Goal: Transaction & Acquisition: Purchase product/service

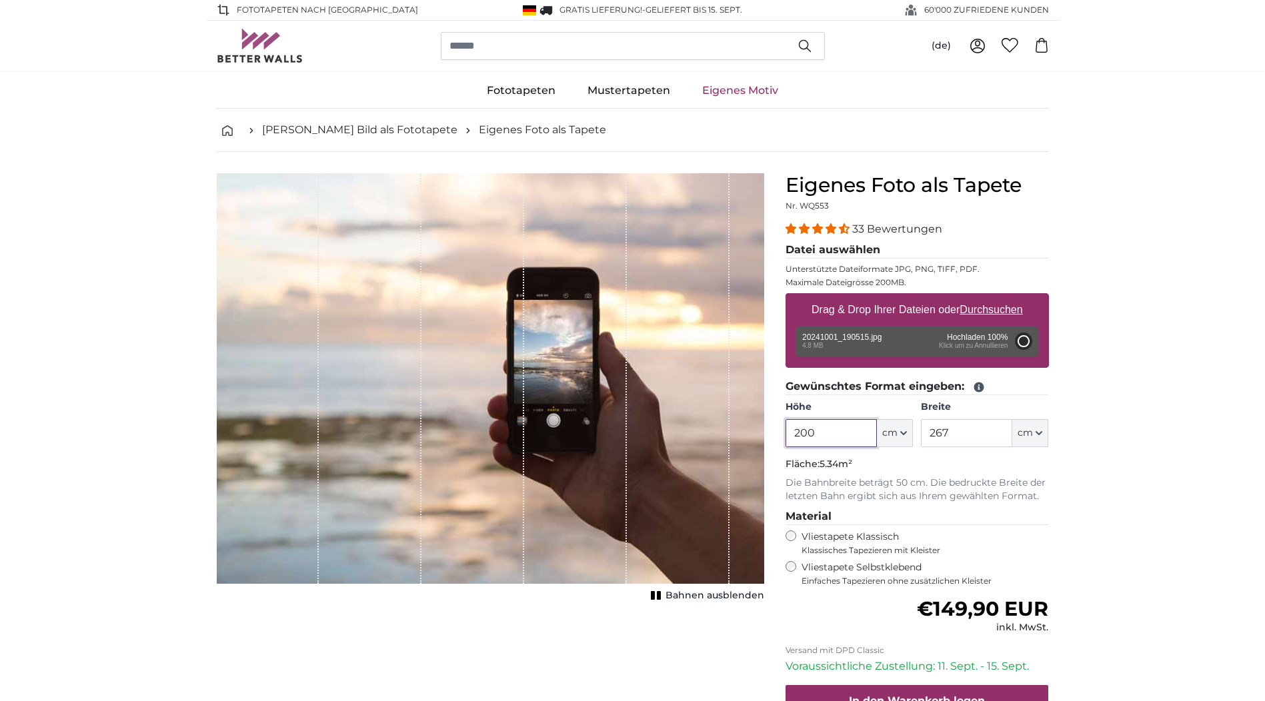
type input "150"
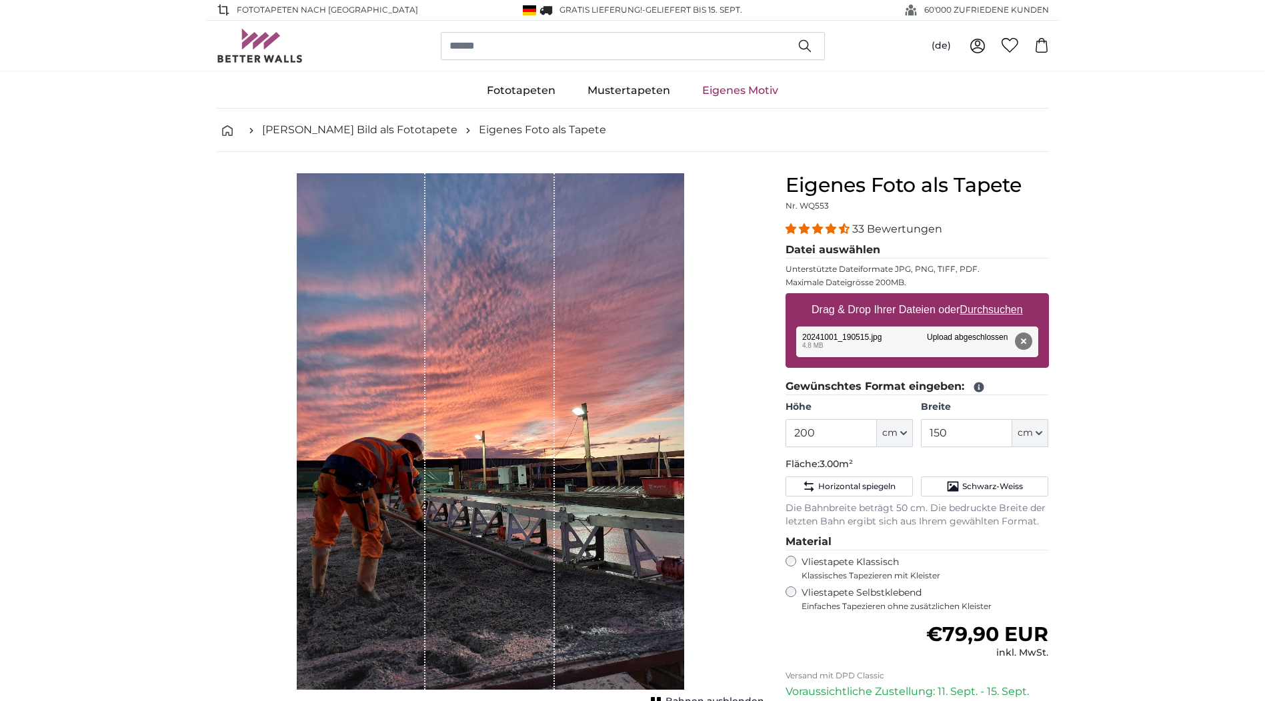
click at [637, 559] on div "1 of 1" at bounding box center [490, 431] width 387 height 517
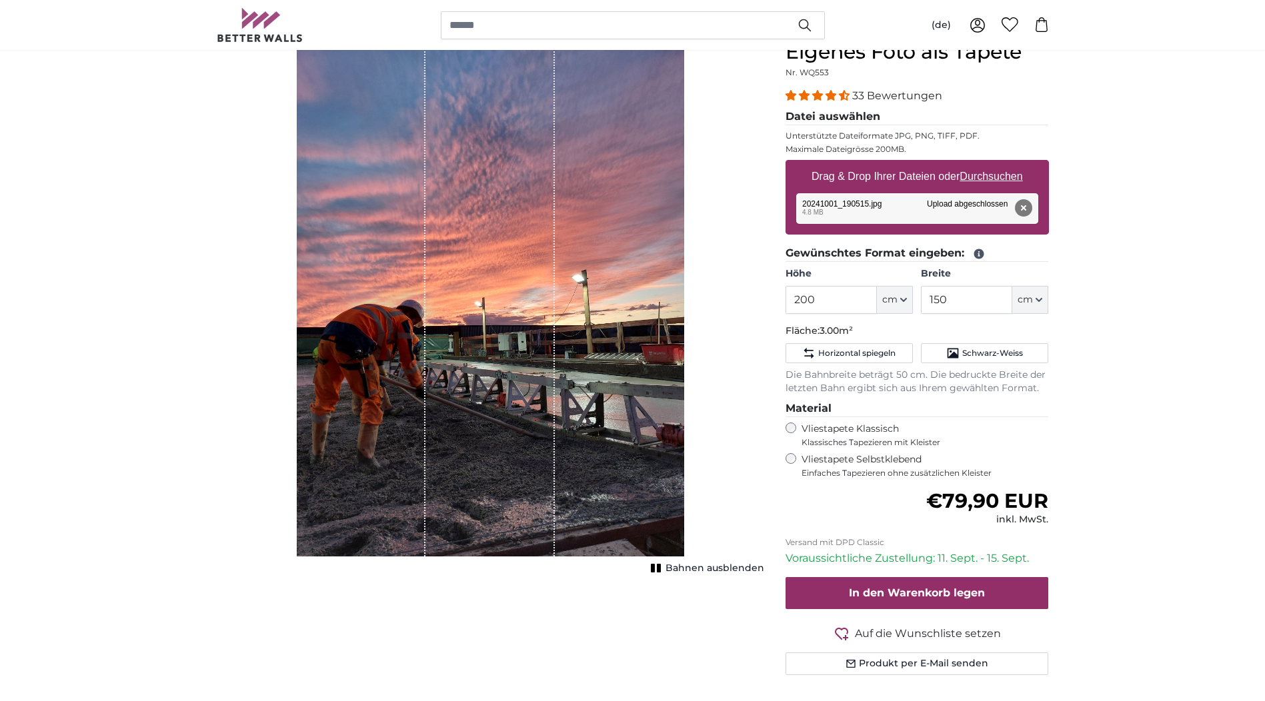
click at [722, 565] on span "Bahnen ausblenden" at bounding box center [714, 568] width 99 height 13
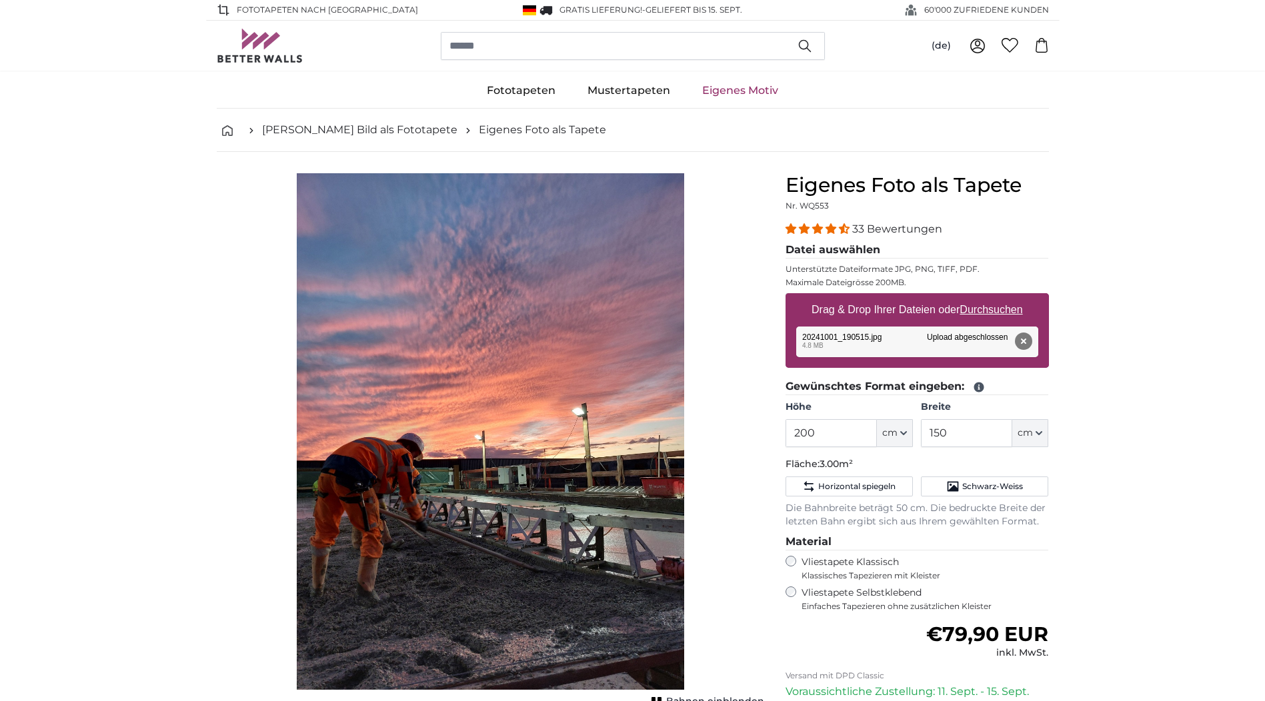
scroll to position [67, 0]
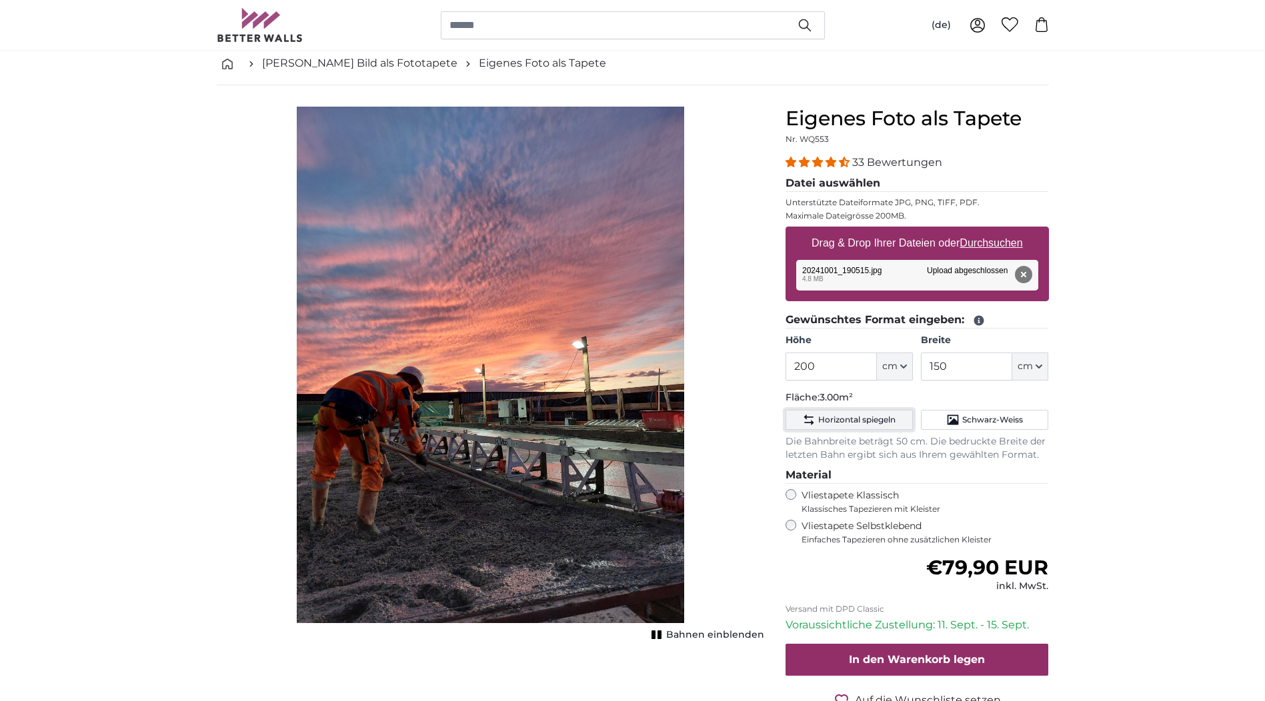
click at [879, 417] on span "Horizontal spiegeln" at bounding box center [856, 420] width 77 height 11
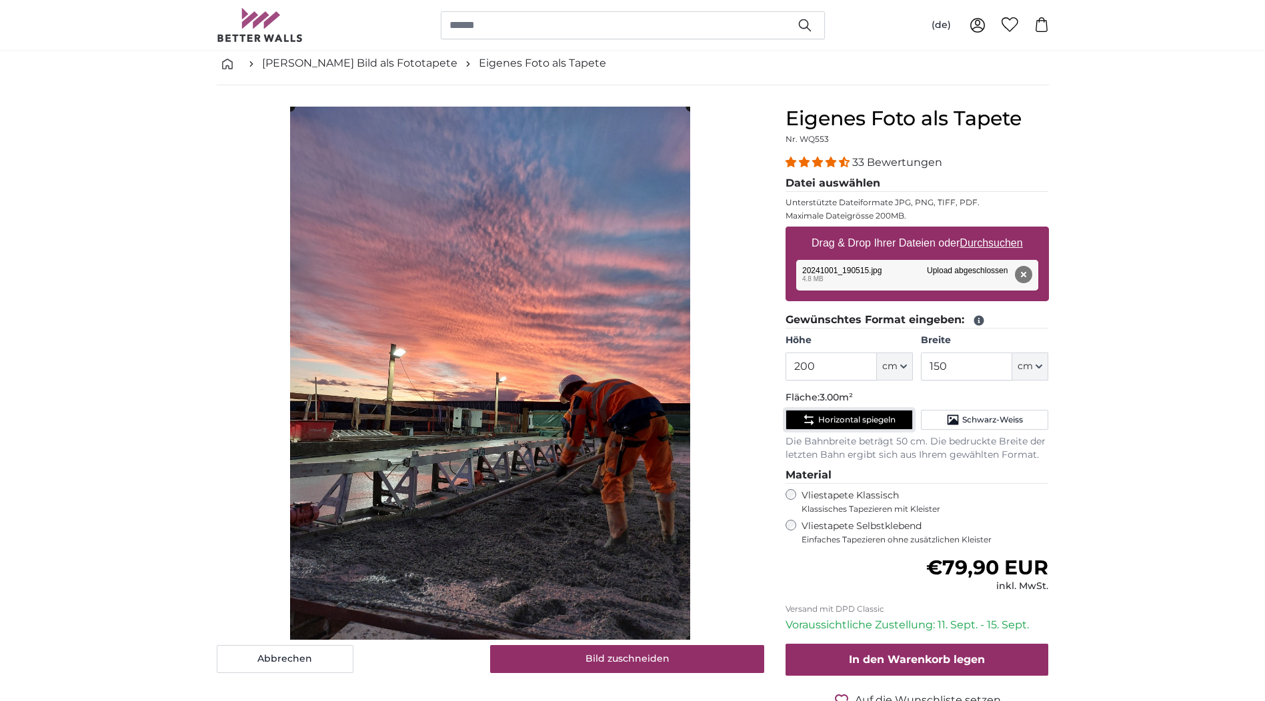
click at [879, 417] on span "Horizontal spiegeln" at bounding box center [856, 420] width 77 height 11
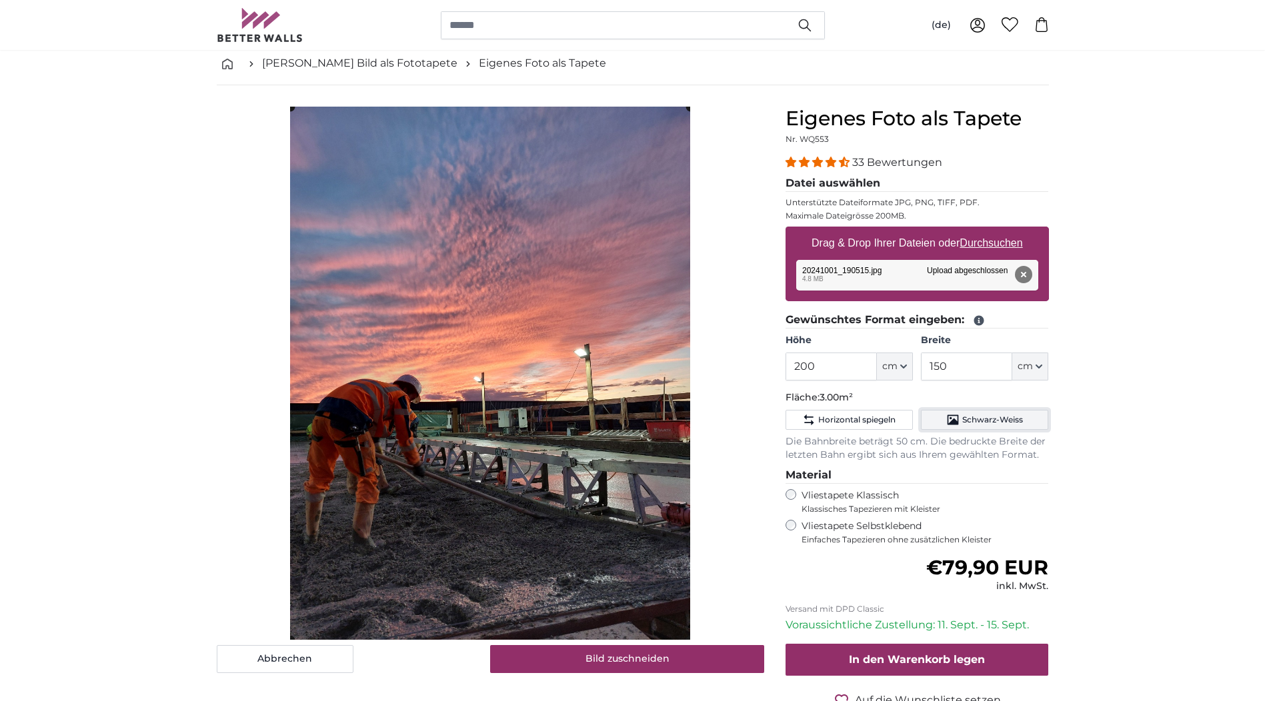
click at [997, 417] on span "Schwarz-Weiss" at bounding box center [992, 420] width 61 height 11
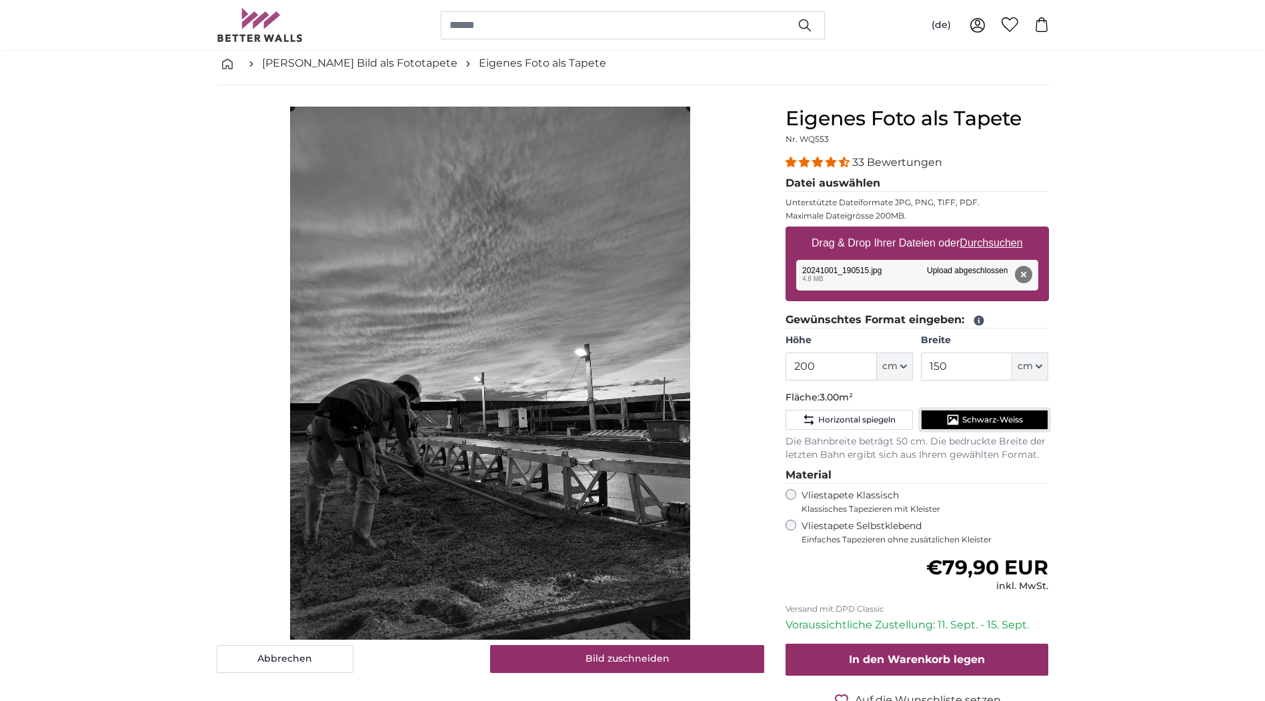
click at [997, 417] on span "Schwarz-Weiss" at bounding box center [992, 420] width 61 height 11
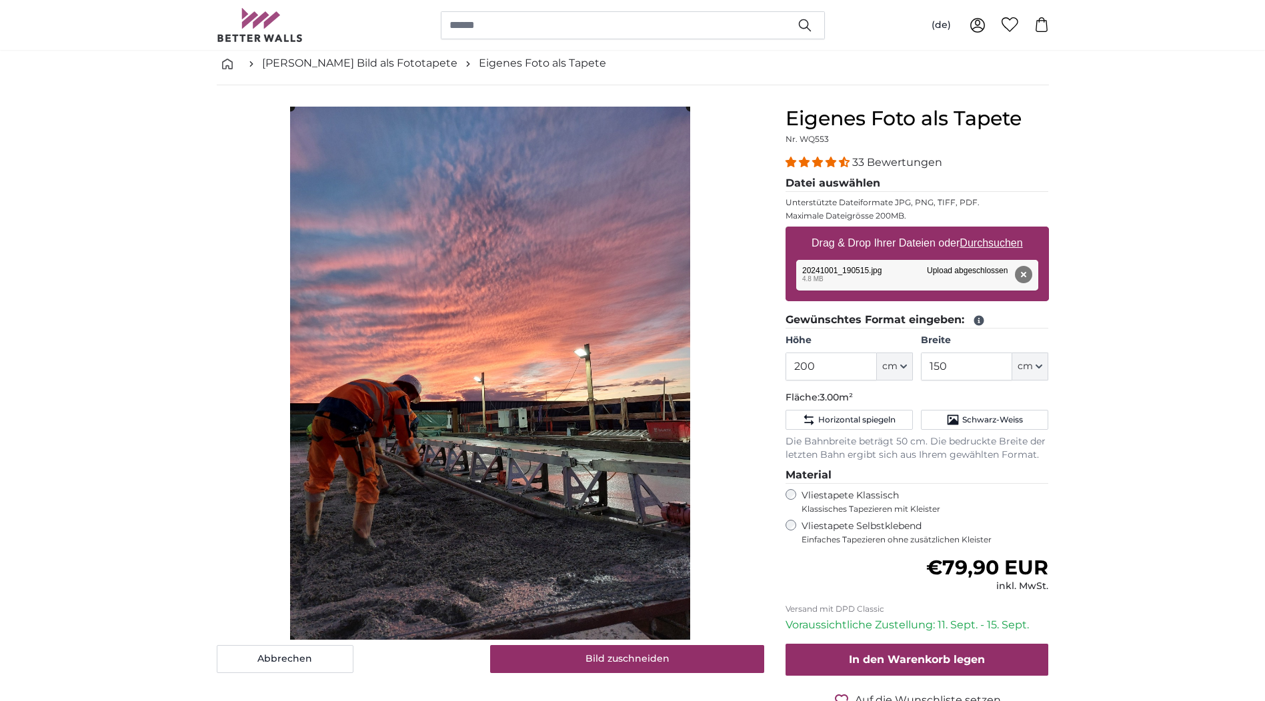
click at [825, 162] on span "4.33 stars" at bounding box center [831, 162] width 13 height 11
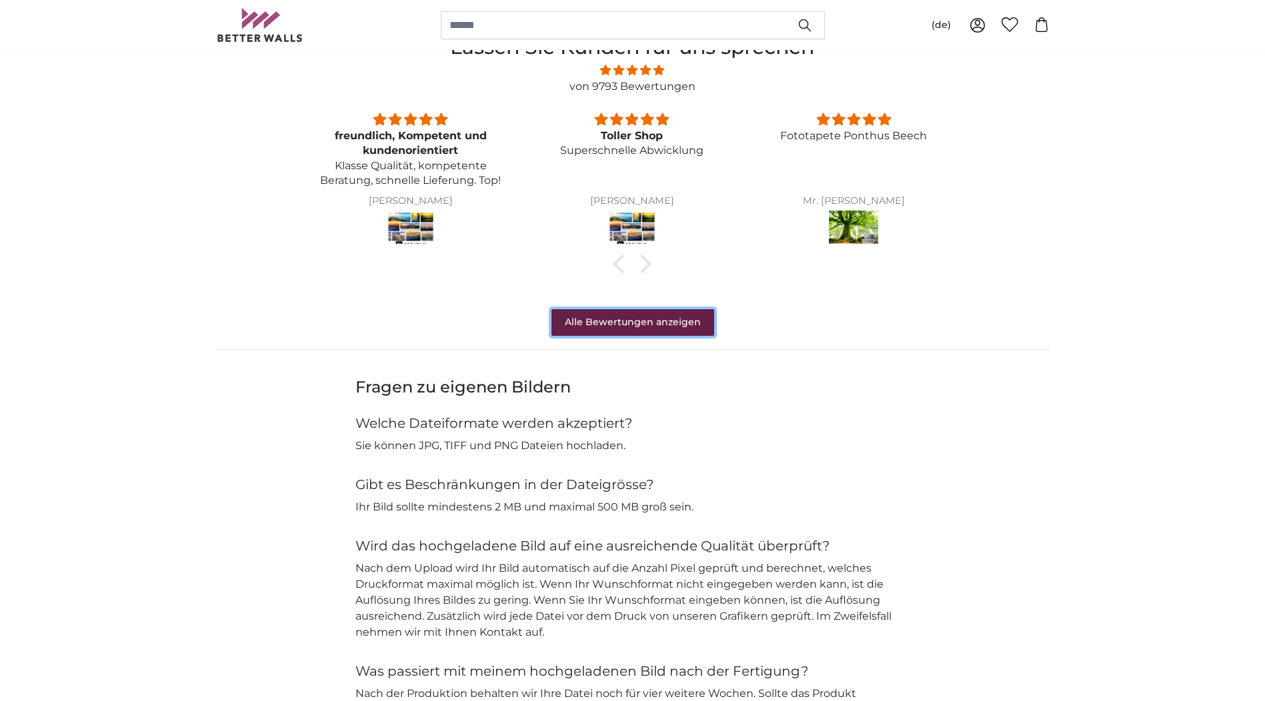
click at [634, 325] on link "Alle Bewertungen anzeigen" at bounding box center [632, 322] width 163 height 27
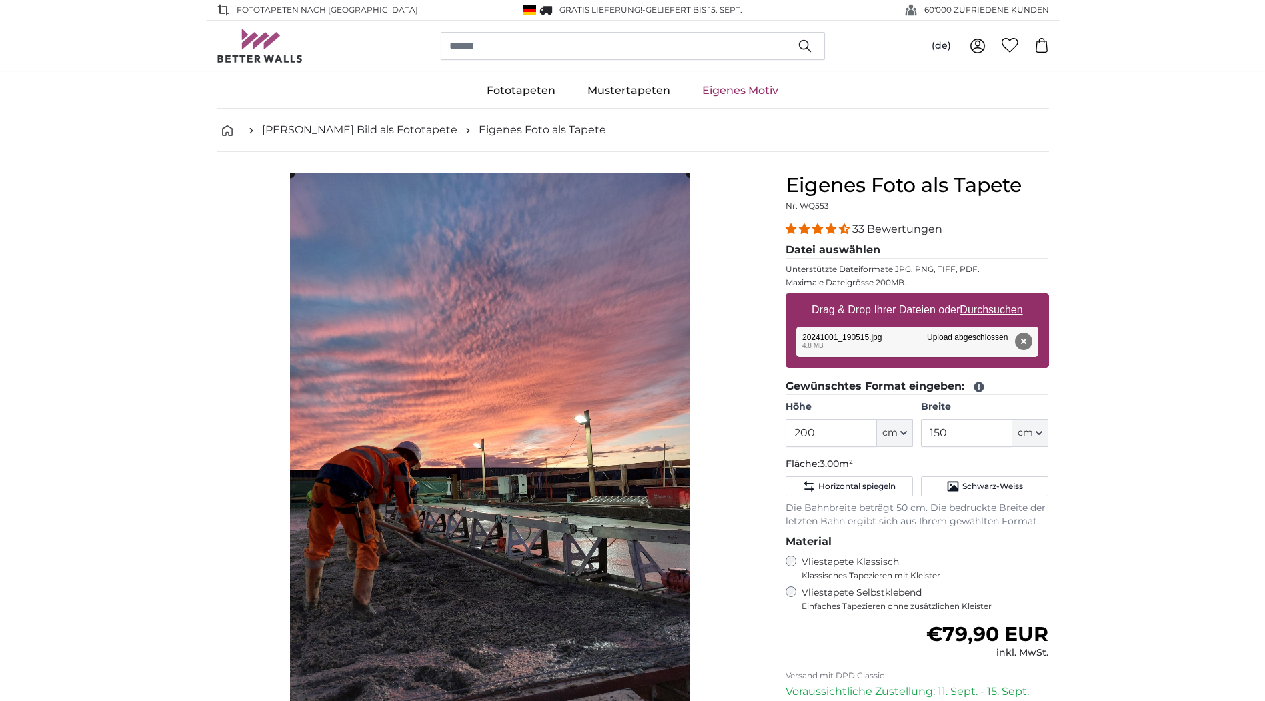
scroll to position [133, 0]
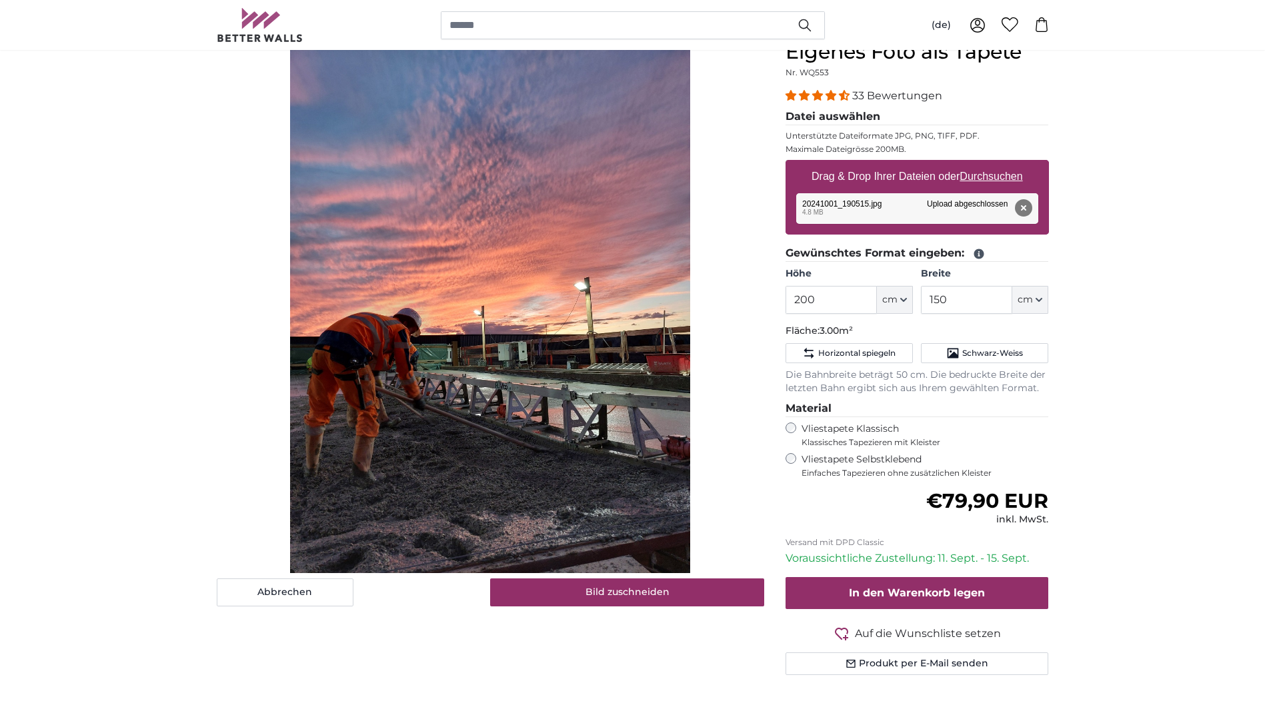
drag, startPoint x: 233, startPoint y: 138, endPoint x: 238, endPoint y: 127, distance: 12.3
click at [233, 138] on div "Abbrechen Bild zuschneiden" at bounding box center [490, 323] width 547 height 567
